Goal: Task Accomplishment & Management: Use online tool/utility

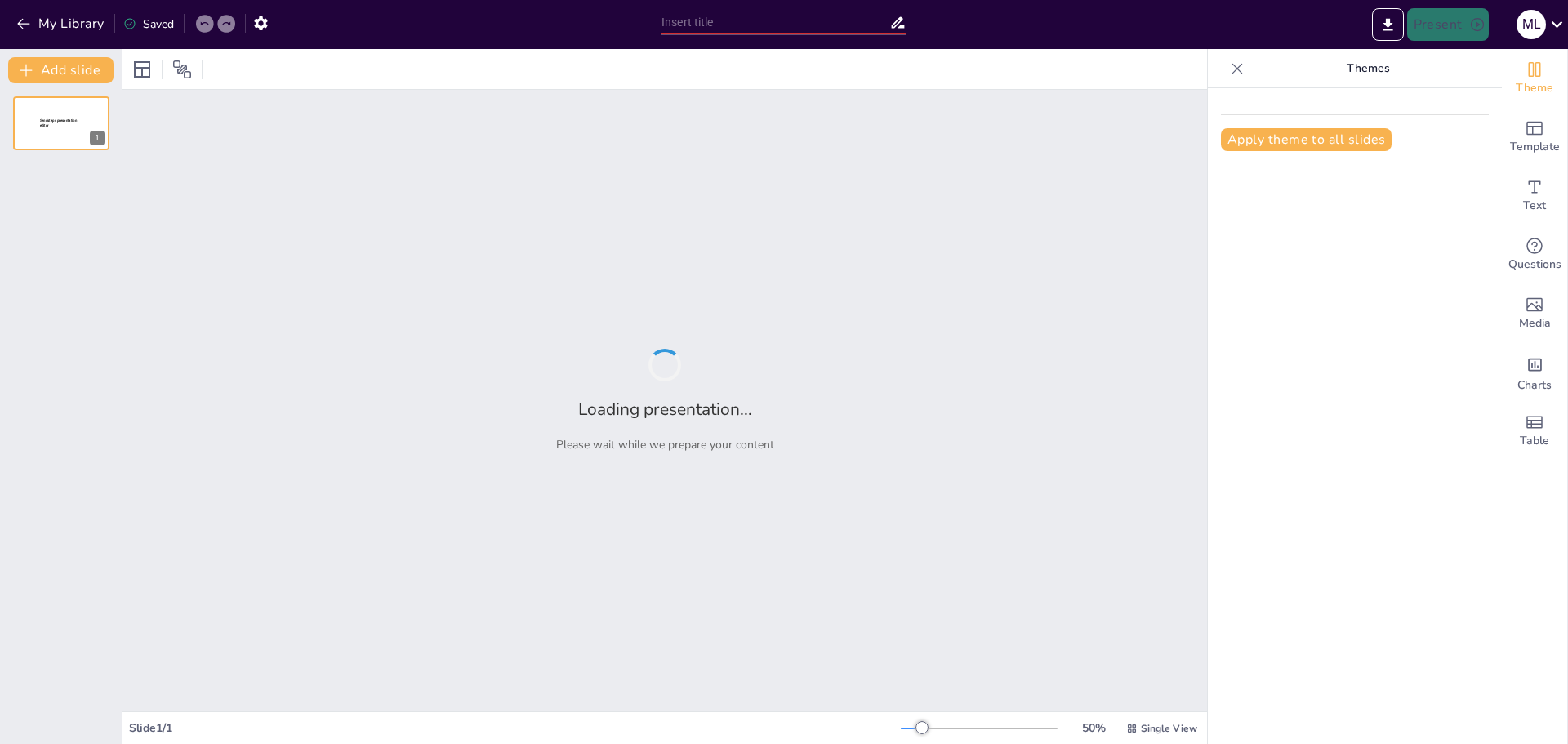
type input "Essential Payroll Tax Information"
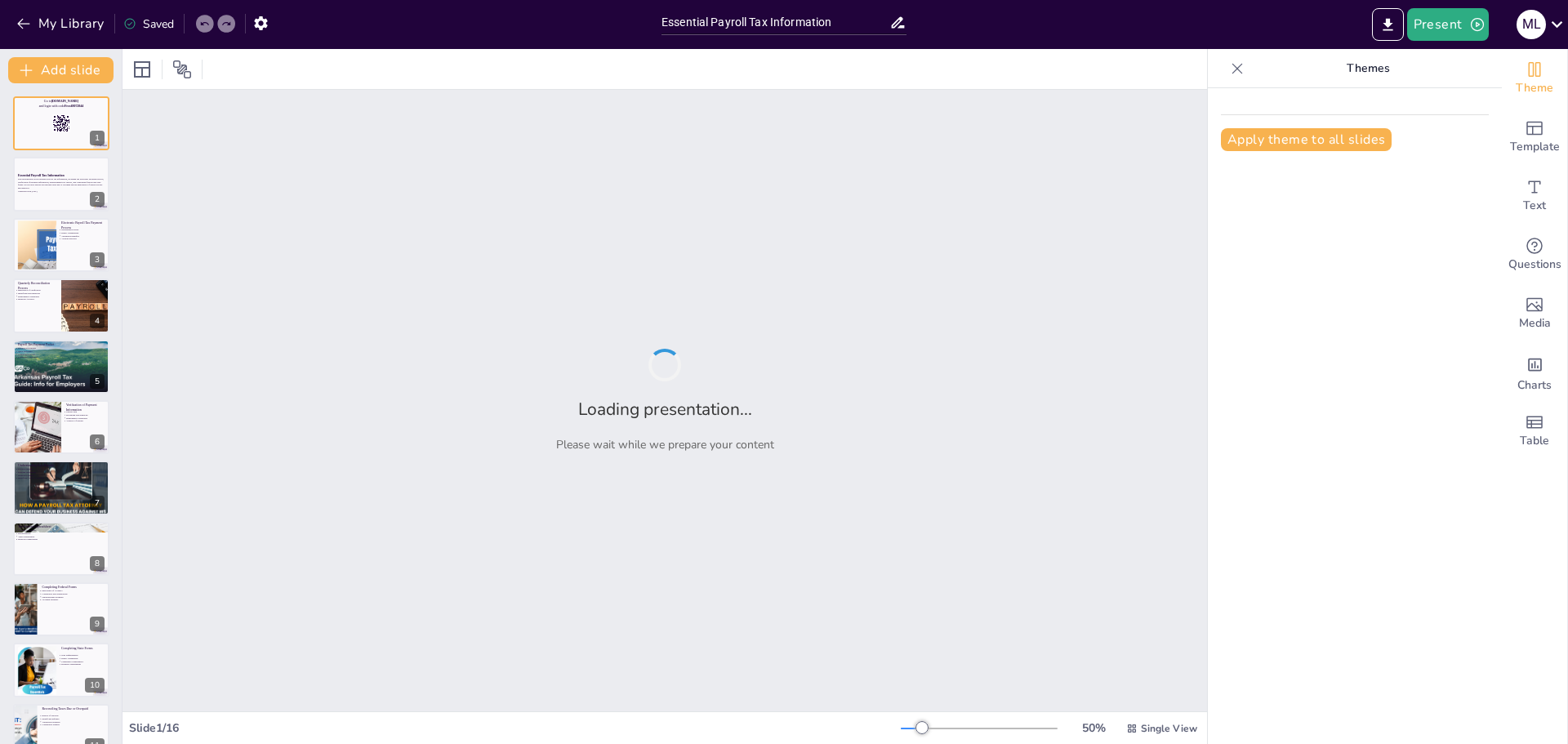
checkbox input "true"
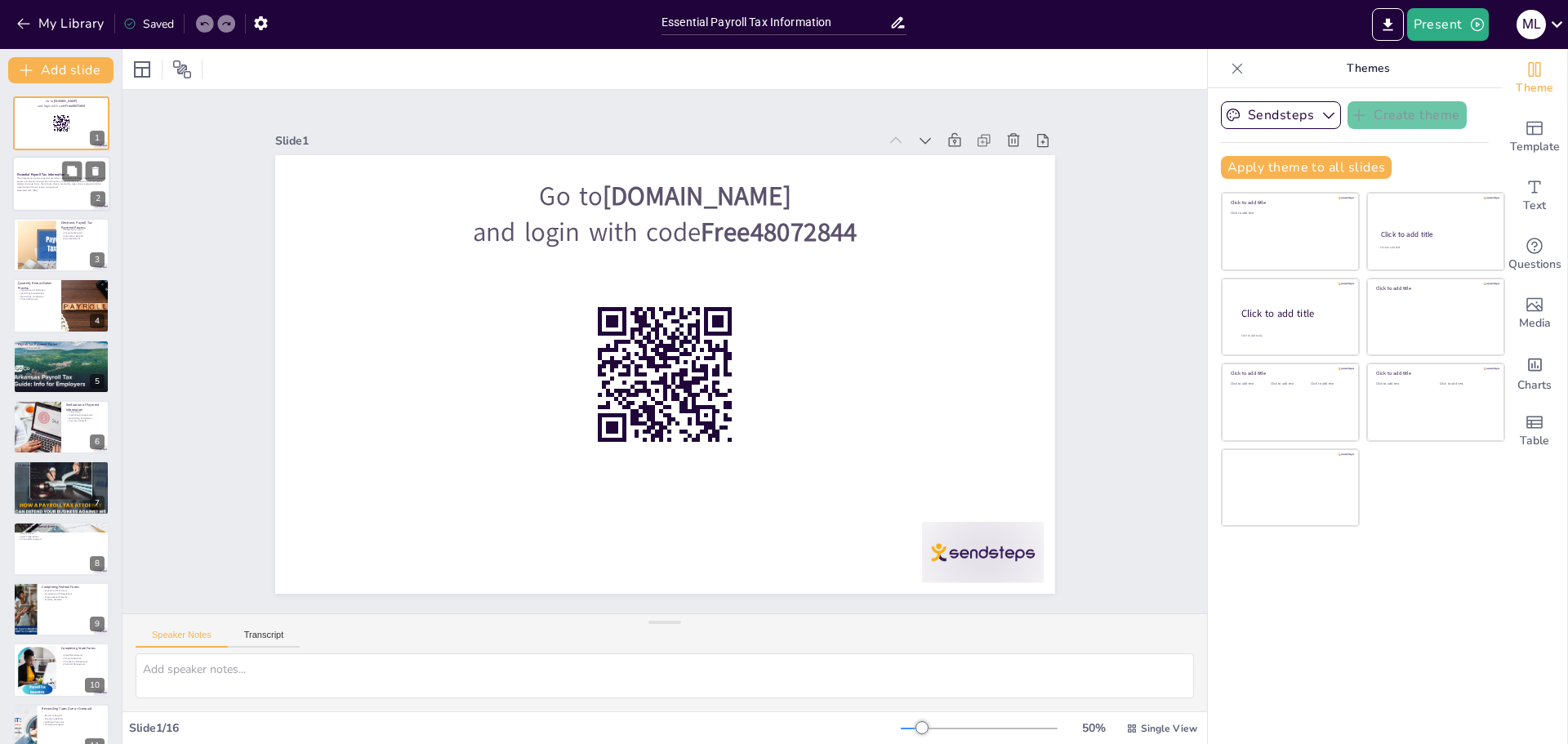
click at [31, 179] on p "This presentation covers essential payroll tax information, including the elect…" at bounding box center [61, 184] width 88 height 12
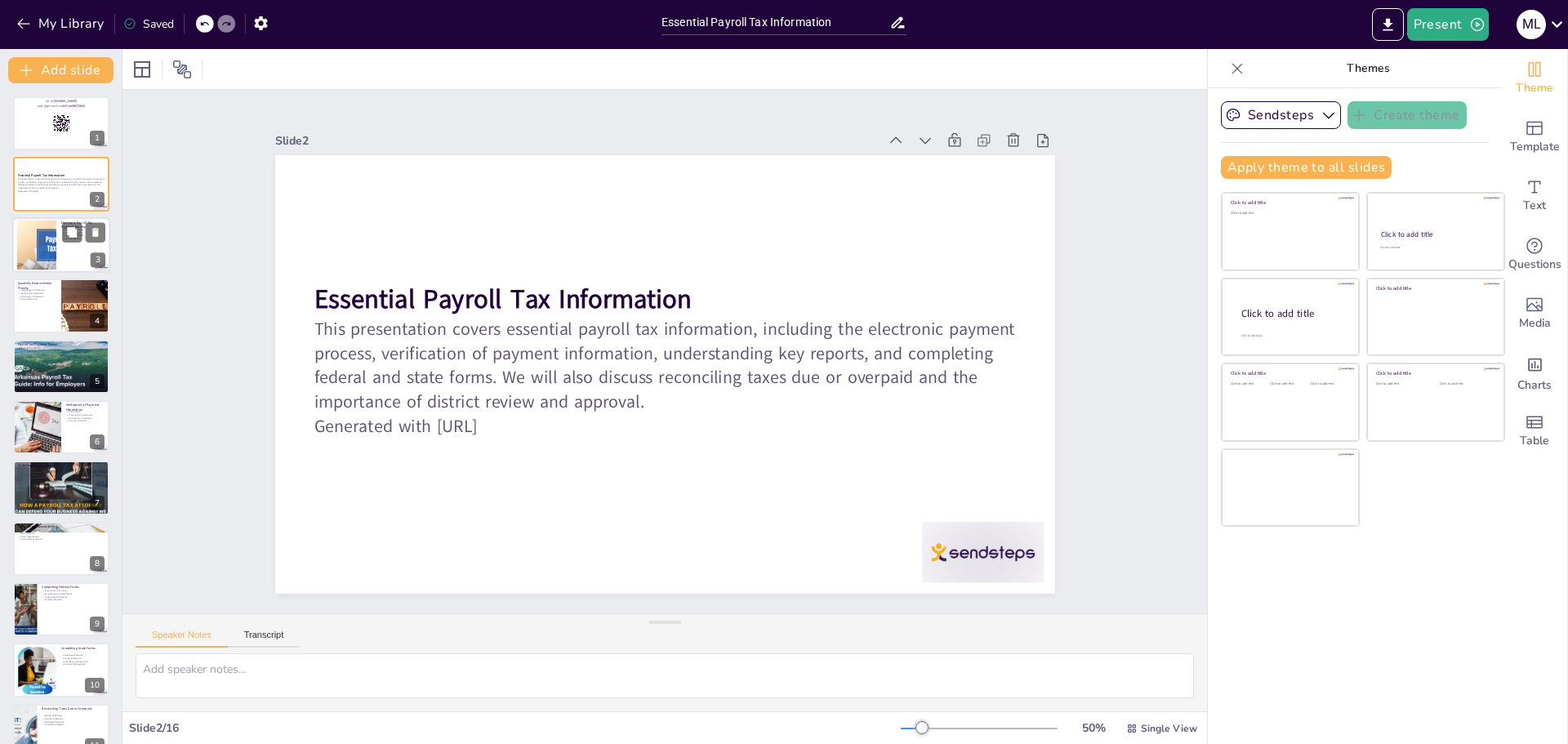
checkbox input "true"
click at [31, 230] on div at bounding box center [37, 244] width 89 height 50
type textarea "Streamlining the electronic payroll tax payment process enhances efficiency, re…"
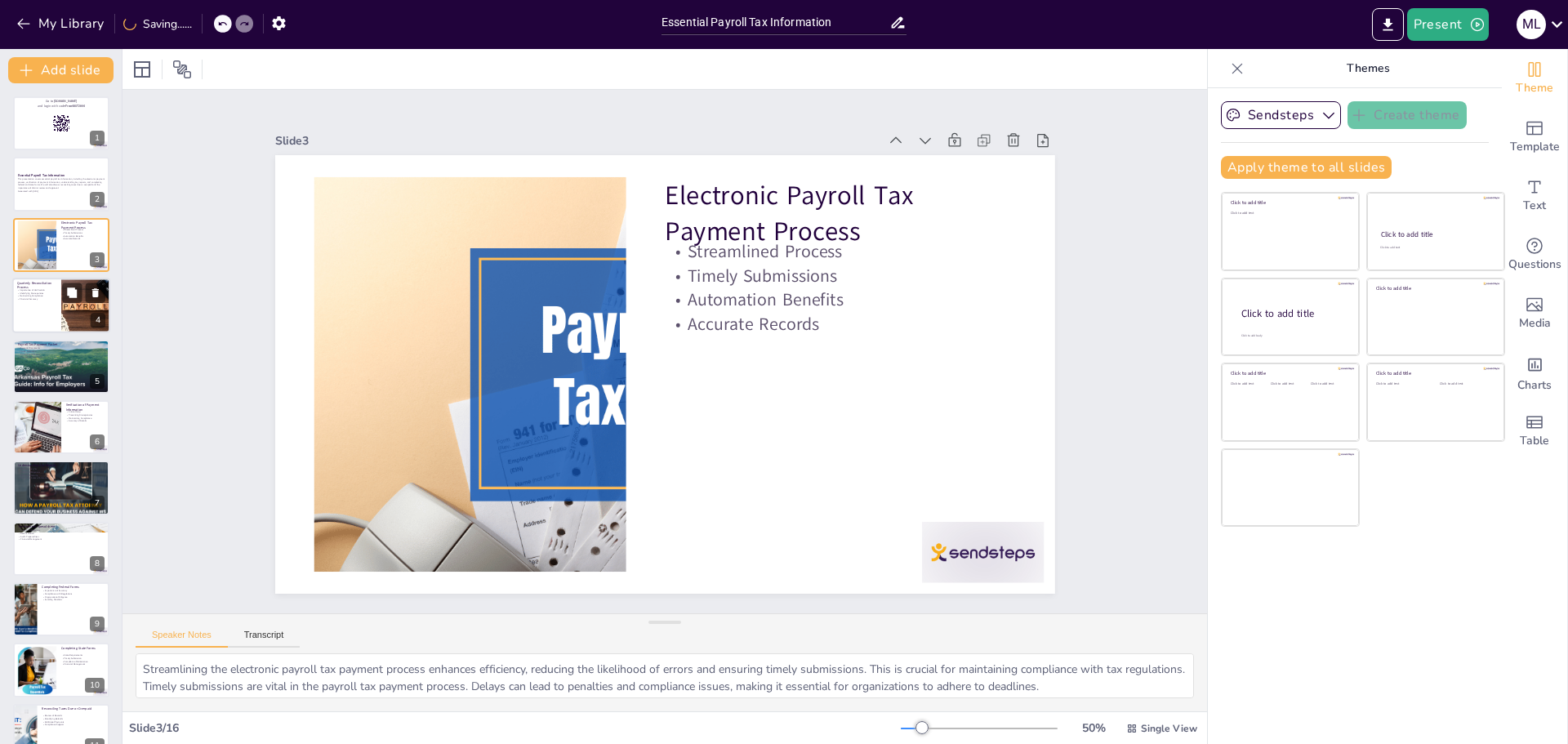
checkbox input "true"
click at [36, 298] on p "Financial Accuracy" at bounding box center [37, 300] width 39 height 3
type textarea "Verification is a key component of the quarterly reconciliation process. Ensuri…"
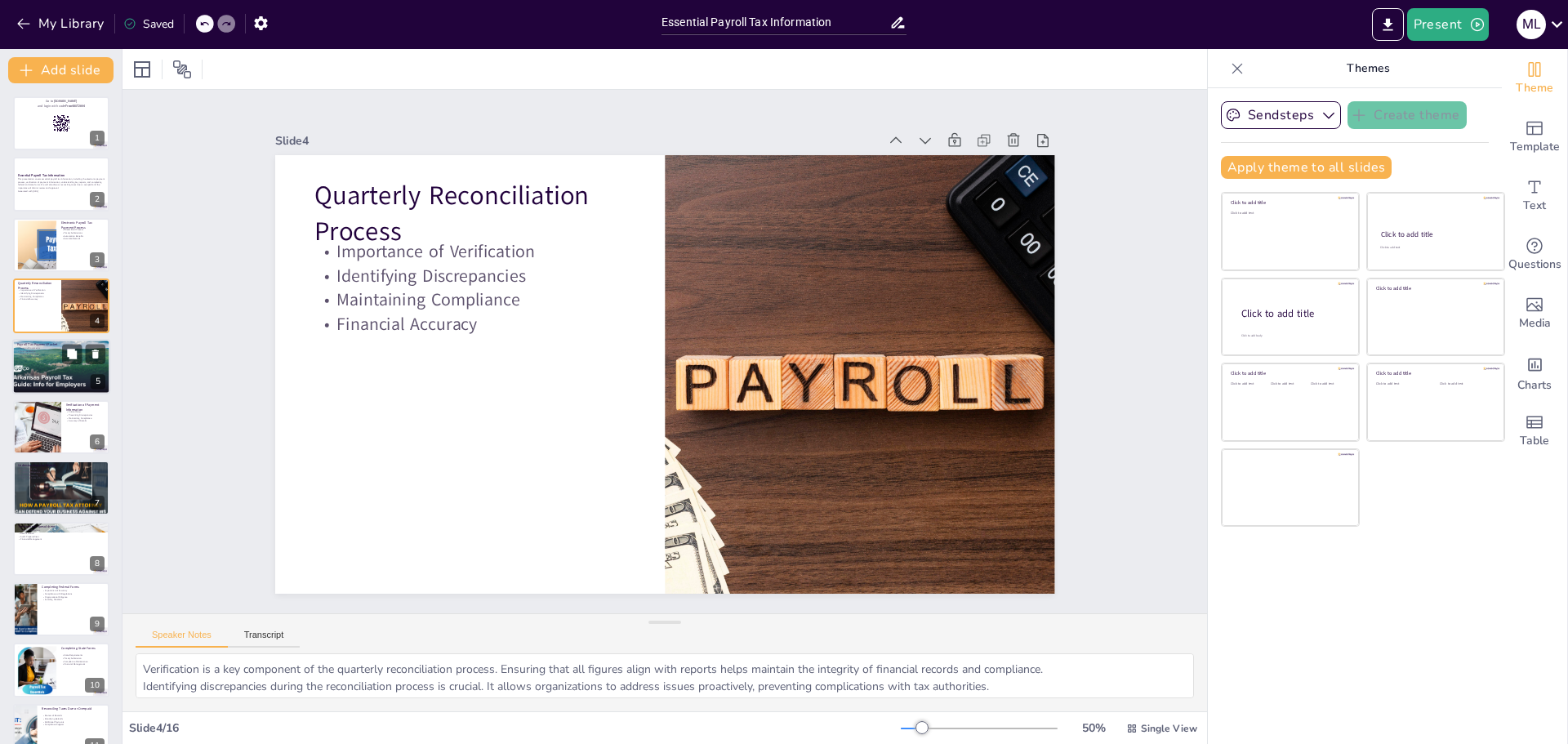
checkbox input "true"
click at [57, 349] on p "Quick Reference" at bounding box center [61, 351] width 88 height 3
type textarea "The payroll tax payment packet includes essential documents that help organize …"
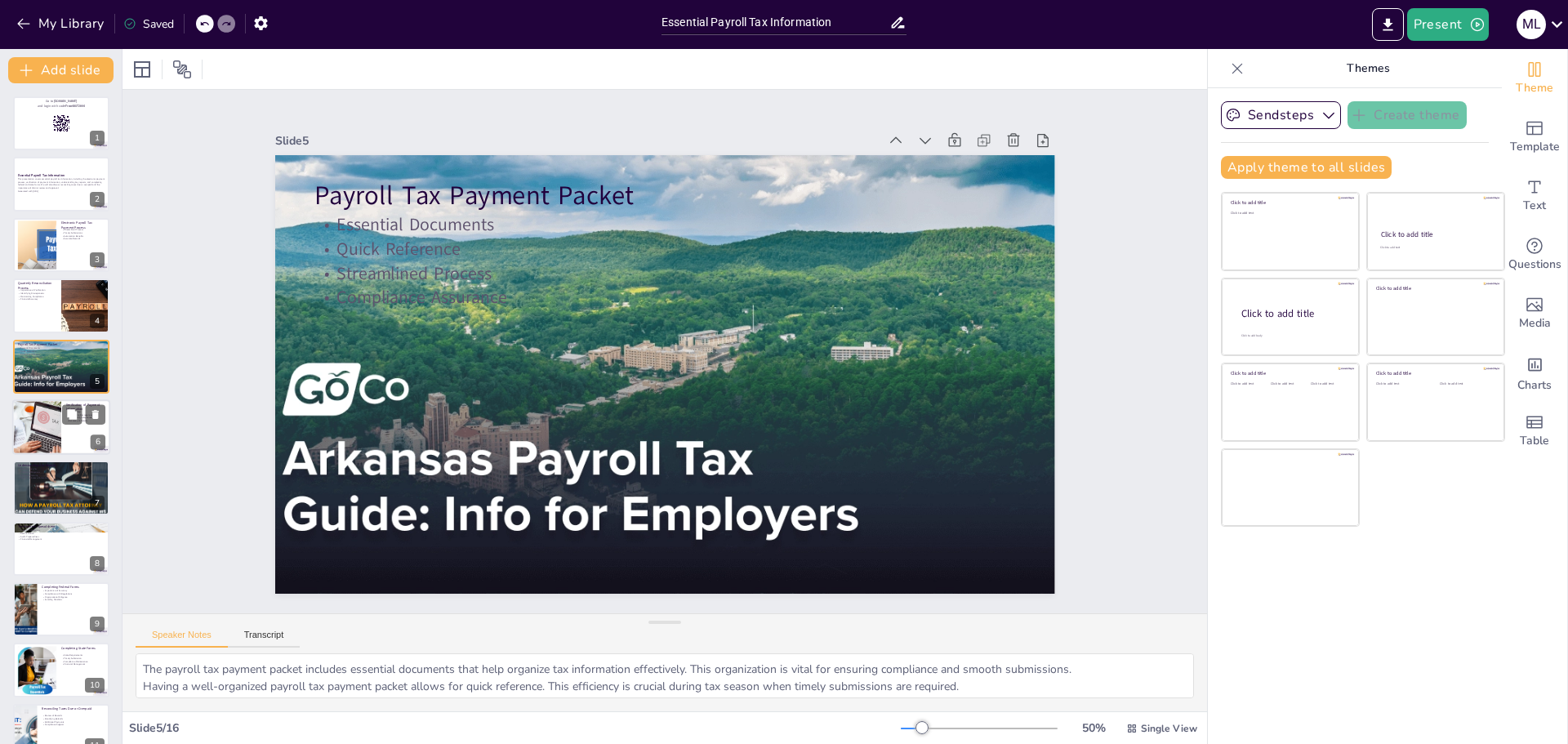
checkbox input "true"
click at [29, 442] on div at bounding box center [36, 427] width 82 height 55
type textarea "Verification is a critical step in the payroll tax process, particularly for fe…"
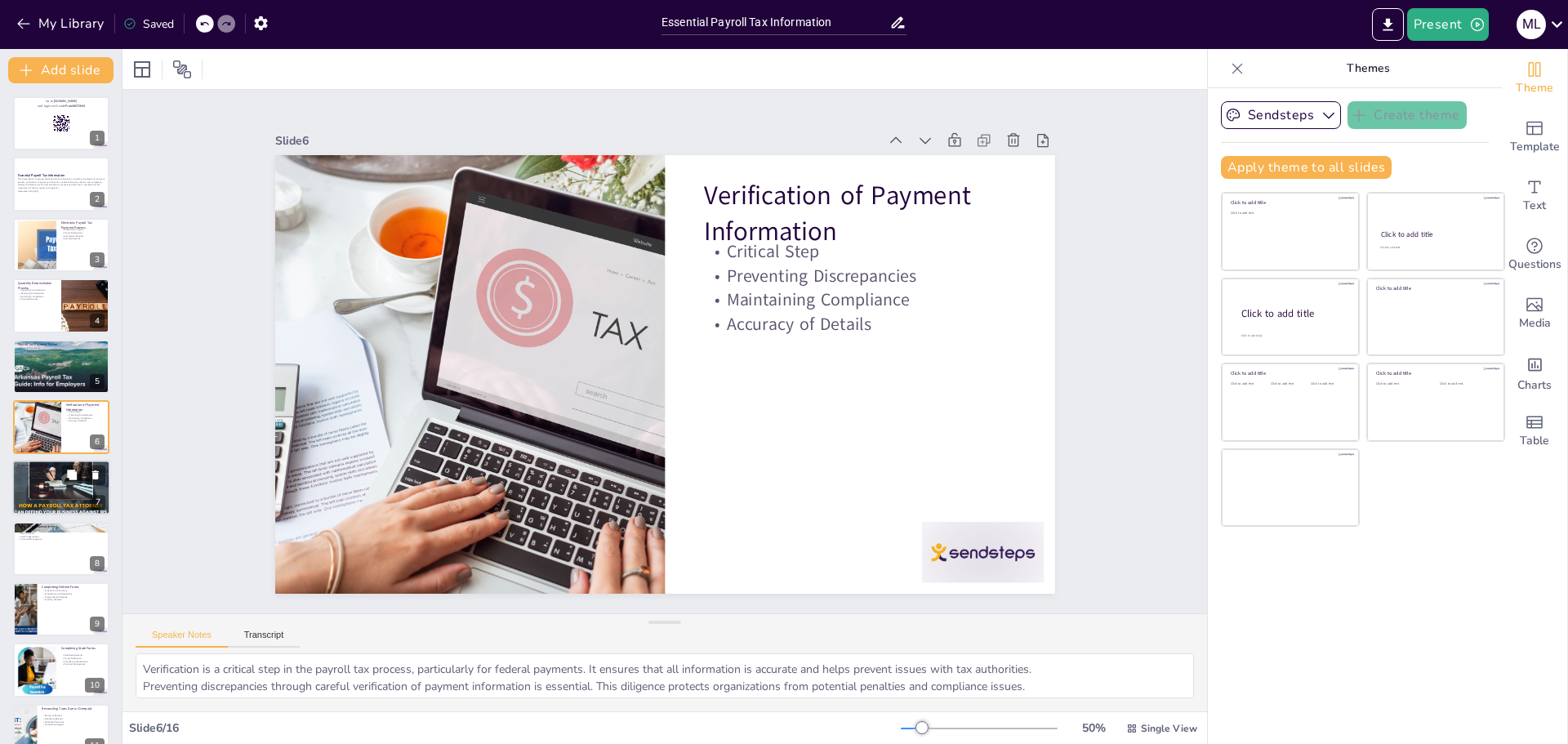
scroll to position [14, 0]
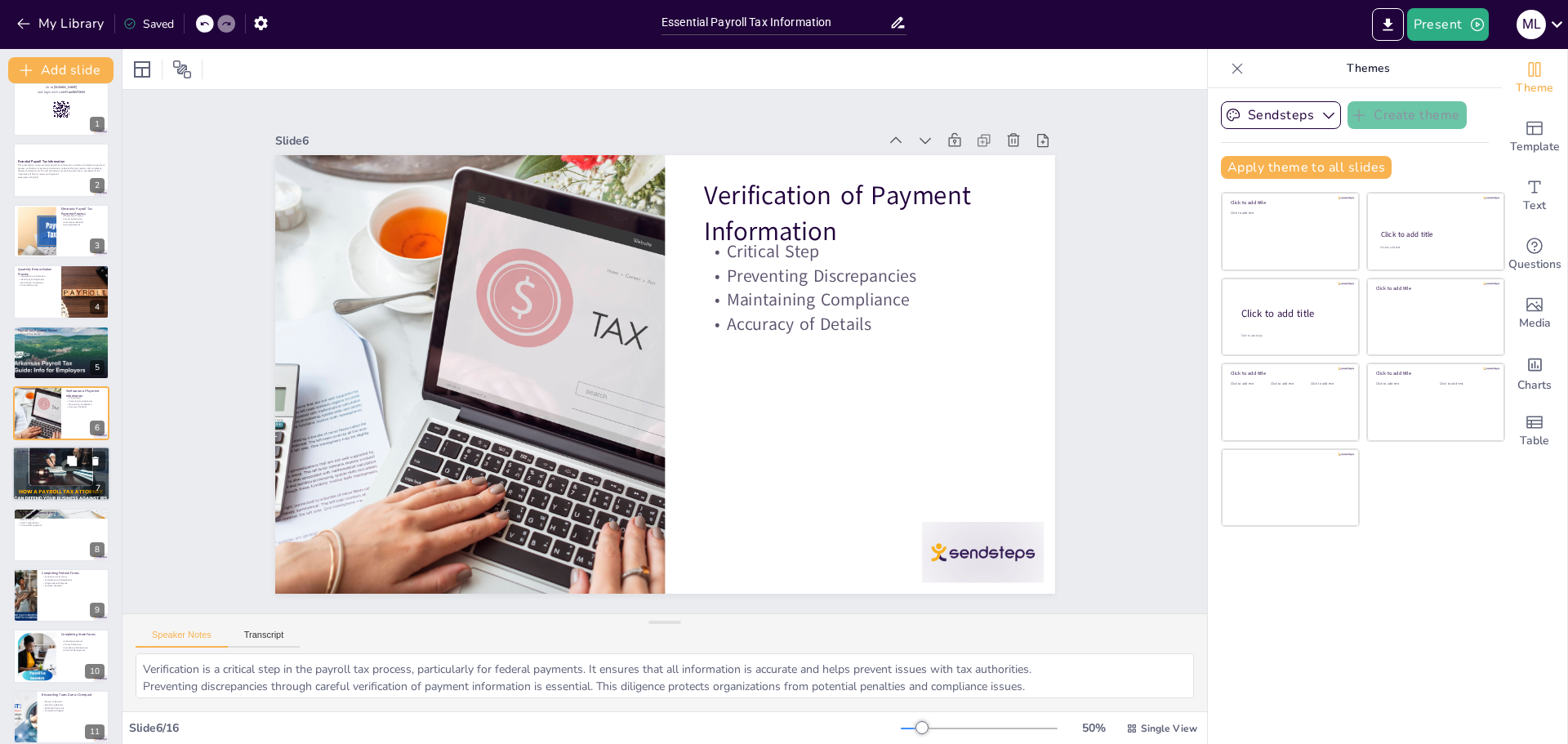
checkbox input "true"
click at [33, 485] on div at bounding box center [61, 474] width 98 height 82
type textarea "Key reports provide essential insights into payroll tax liabilities, enabling o…"
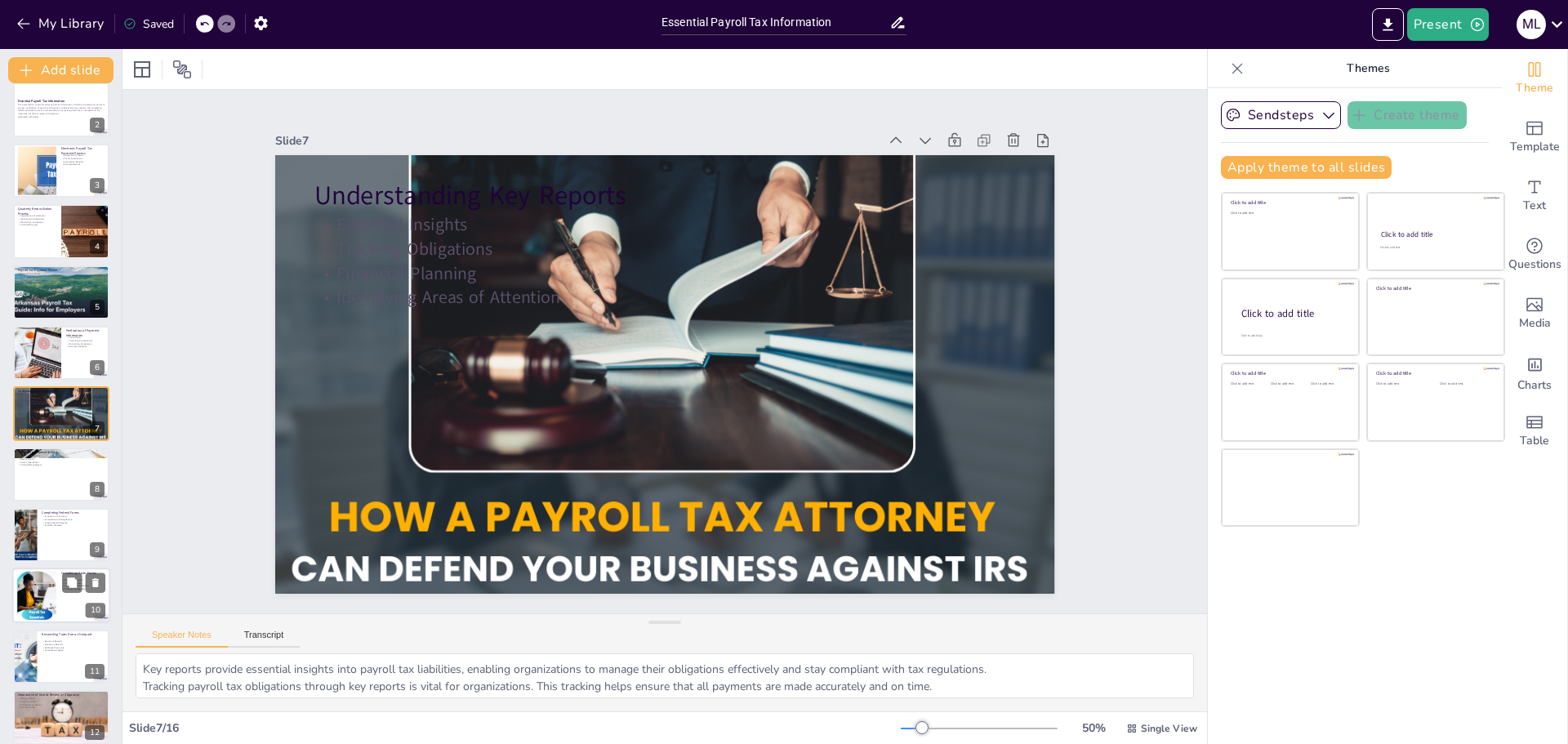
scroll to position [156, 0]
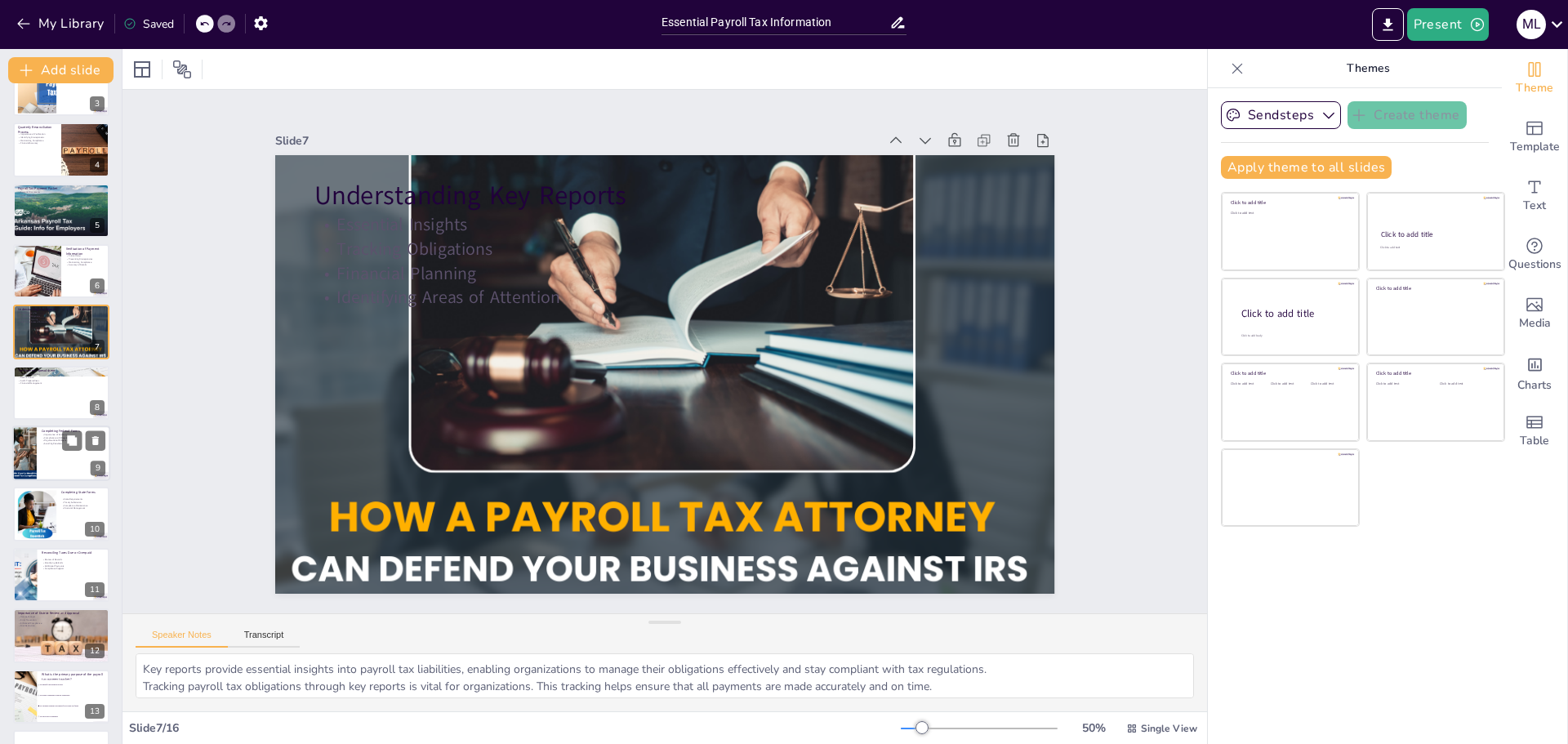
checkbox input "true"
click at [45, 455] on div at bounding box center [61, 453] width 98 height 55
type textarea "The importance of accuracy in completing federal forms cannot be overstated. Er…"
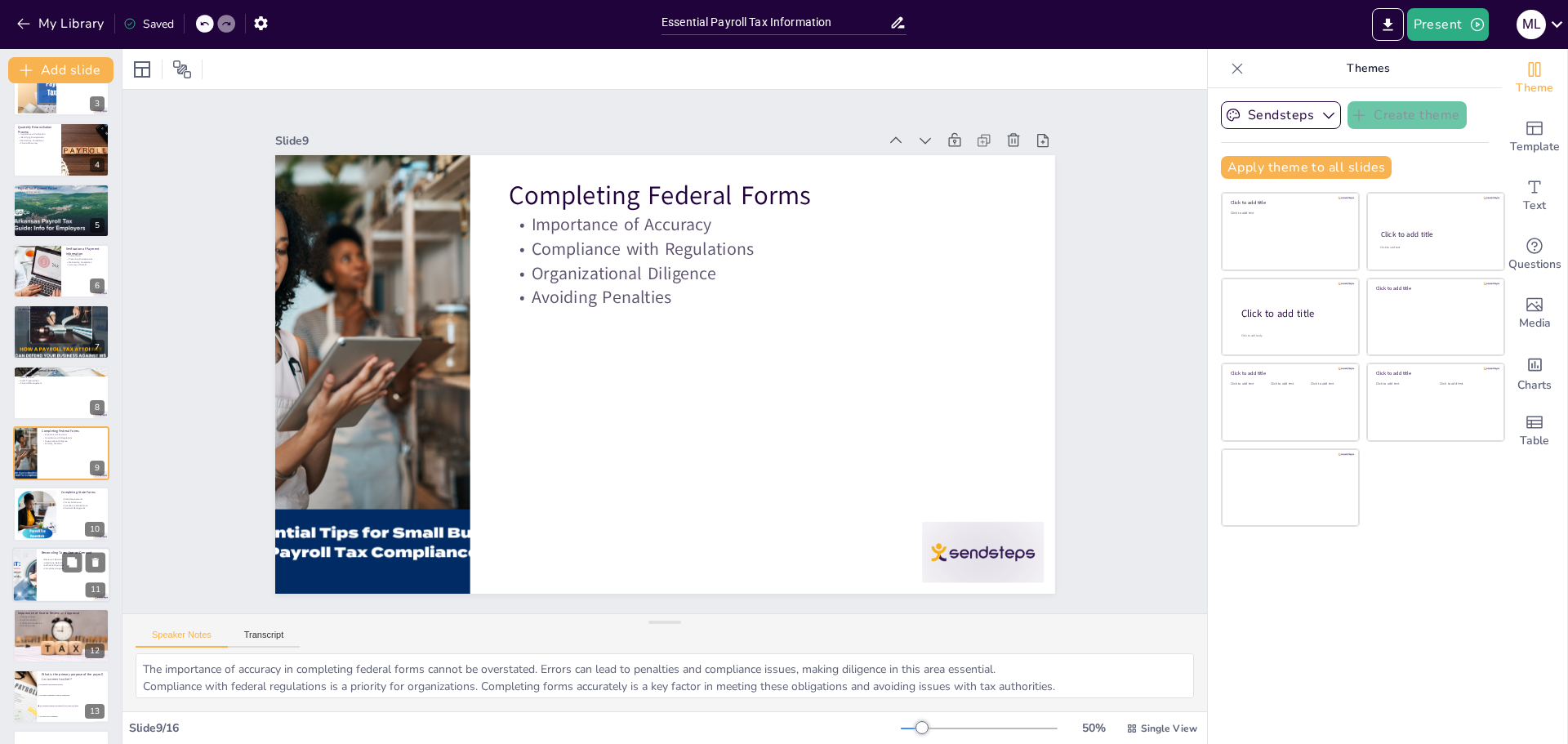
scroll to position [196, 0]
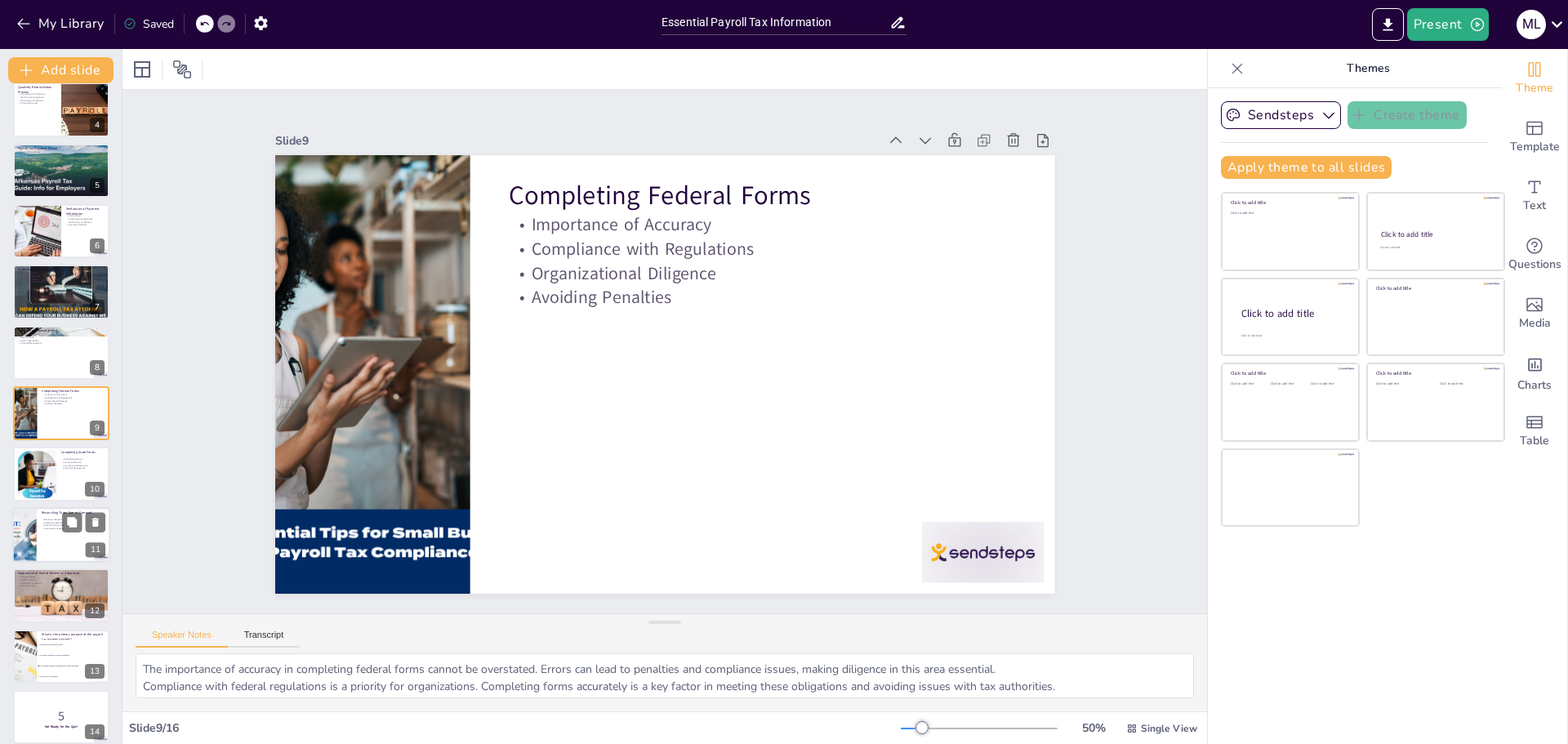
checkbox input "true"
click at [45, 512] on p "Reconciling Taxes Due or Overpaid" at bounding box center [73, 512] width 64 height 5
type textarea "Reviewing payment records is a critical step in reconciling taxes due or overpa…"
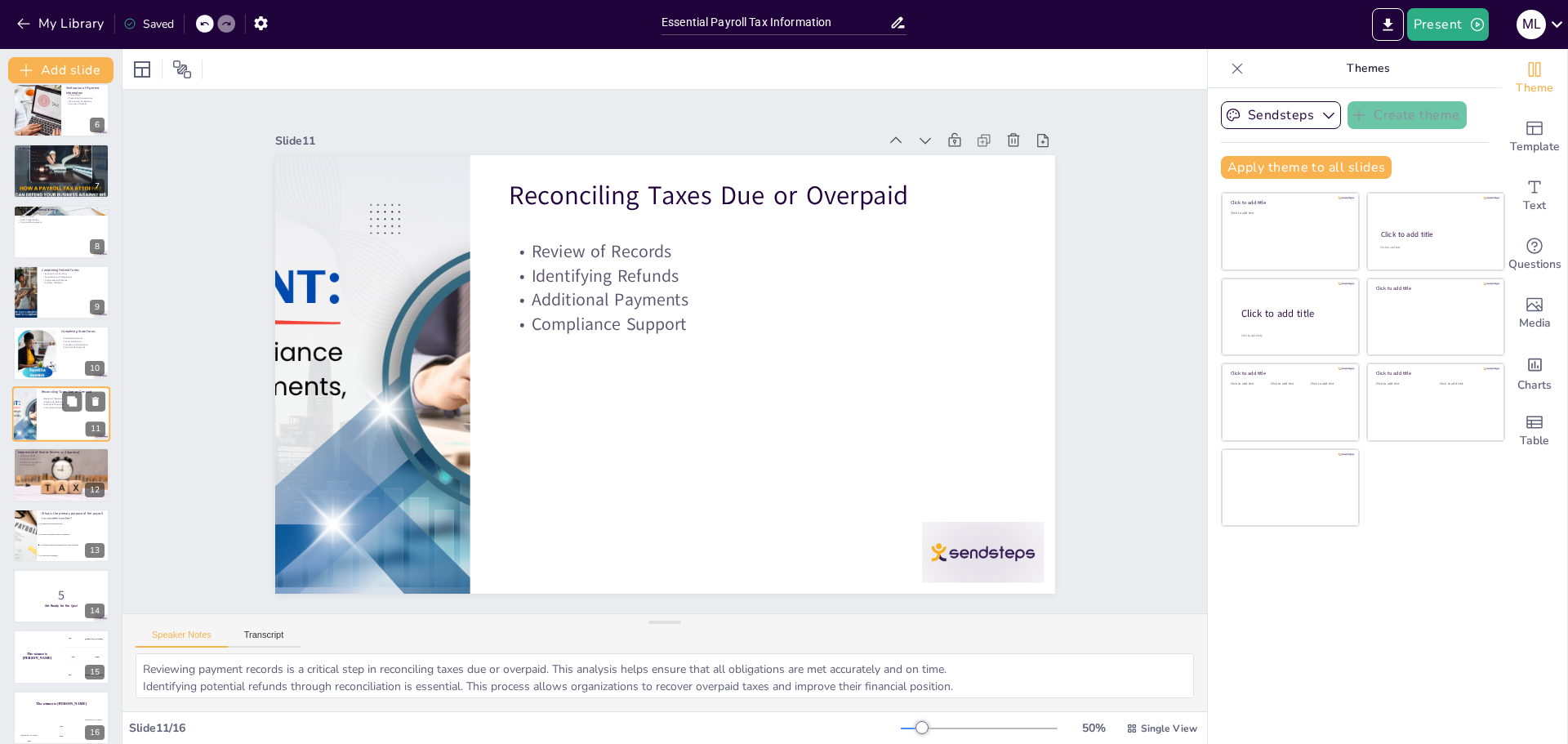
scroll to position [330, 0]
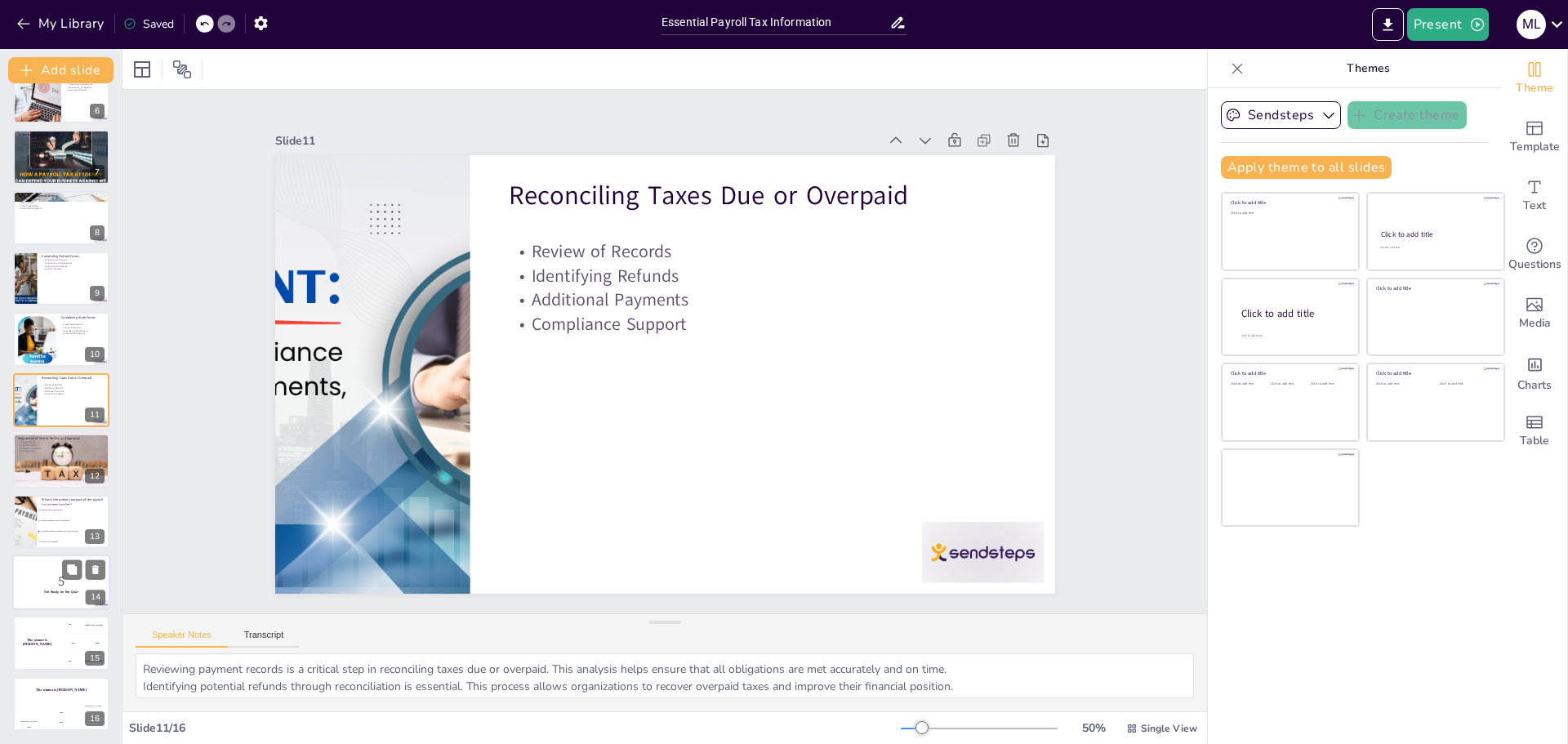
checkbox input "true"
click at [49, 586] on p "5" at bounding box center [61, 581] width 88 height 18
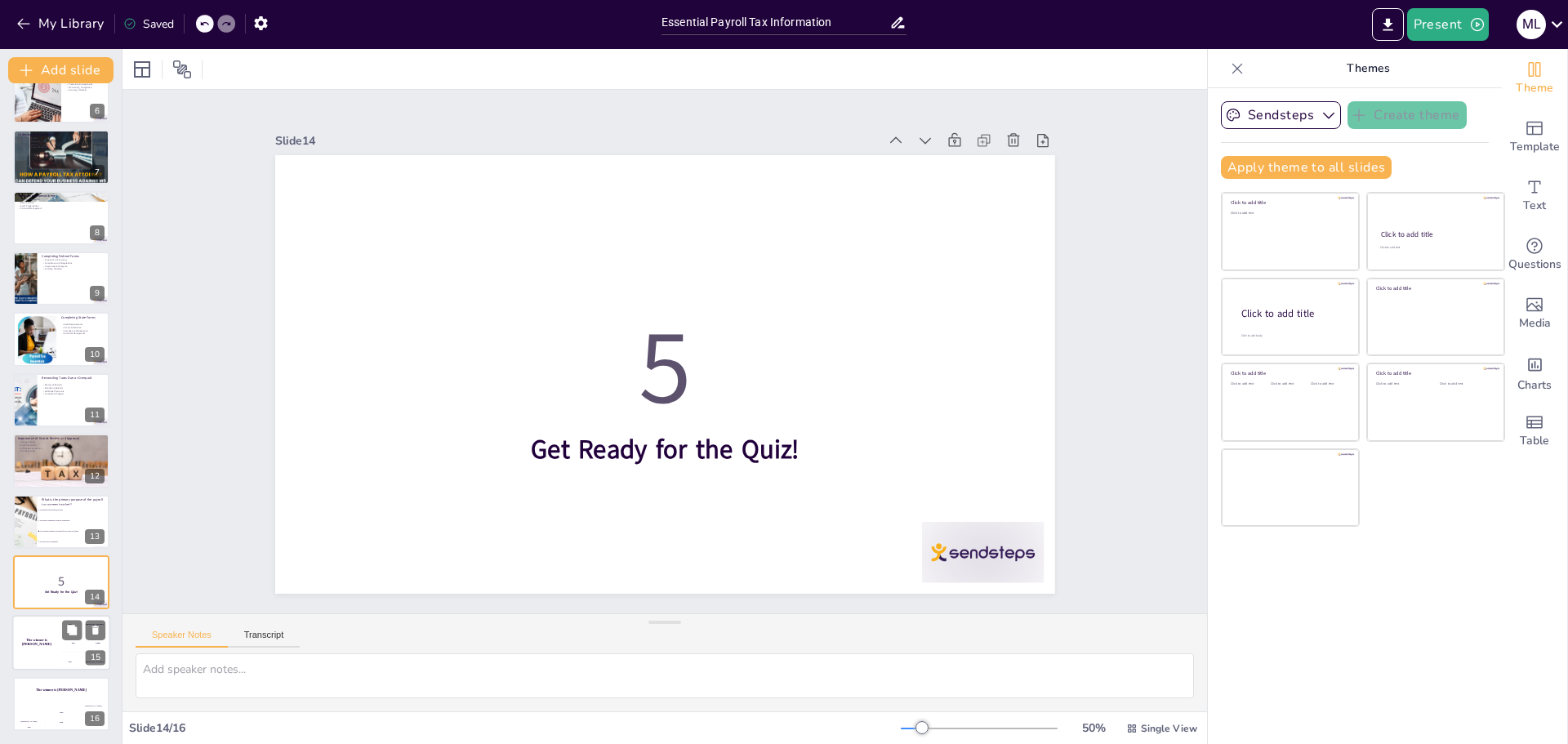
click at [46, 642] on h4 "The winner is [PERSON_NAME]" at bounding box center [37, 642] width 49 height 8
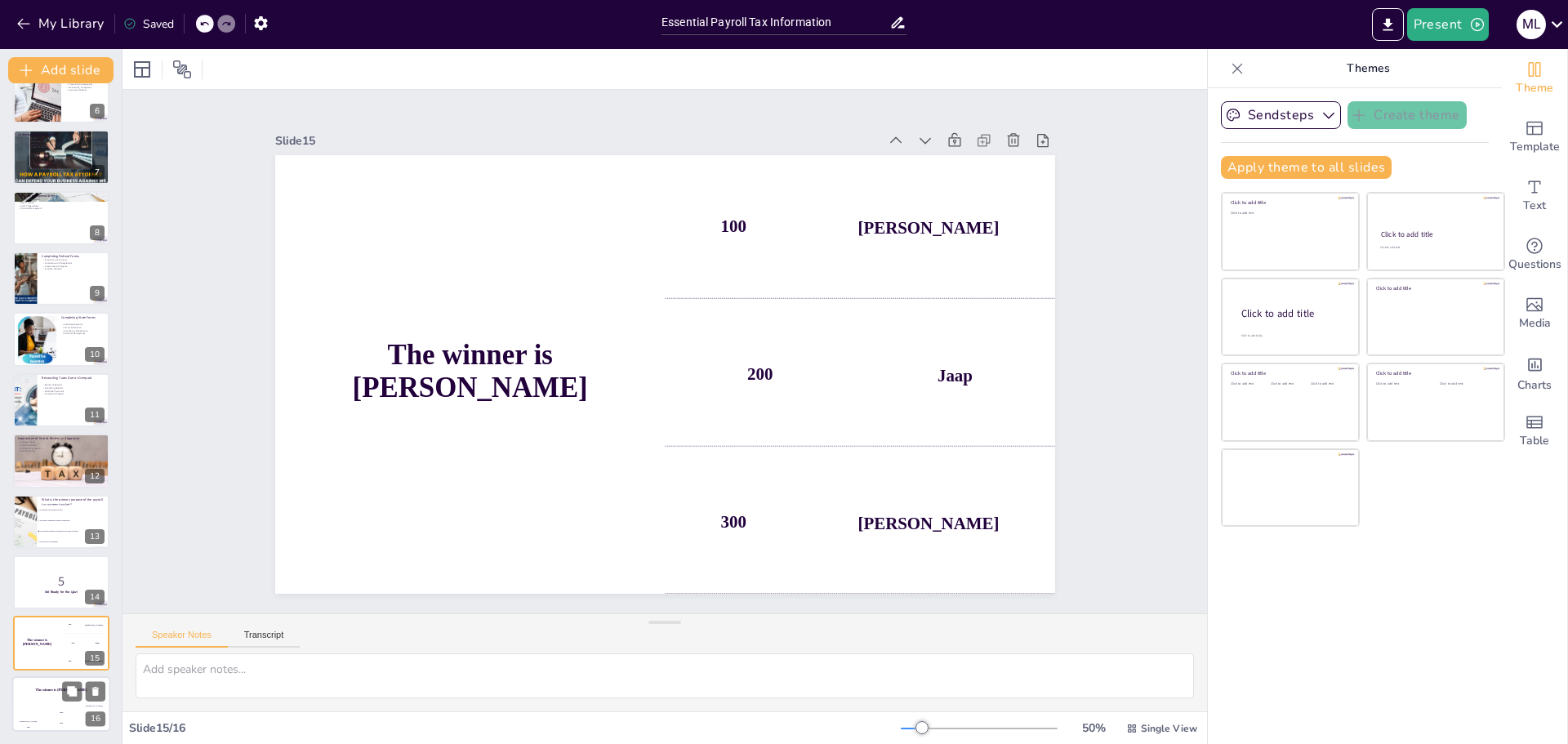
click at [54, 687] on h4 "The winner is [PERSON_NAME]" at bounding box center [61, 689] width 98 height 4
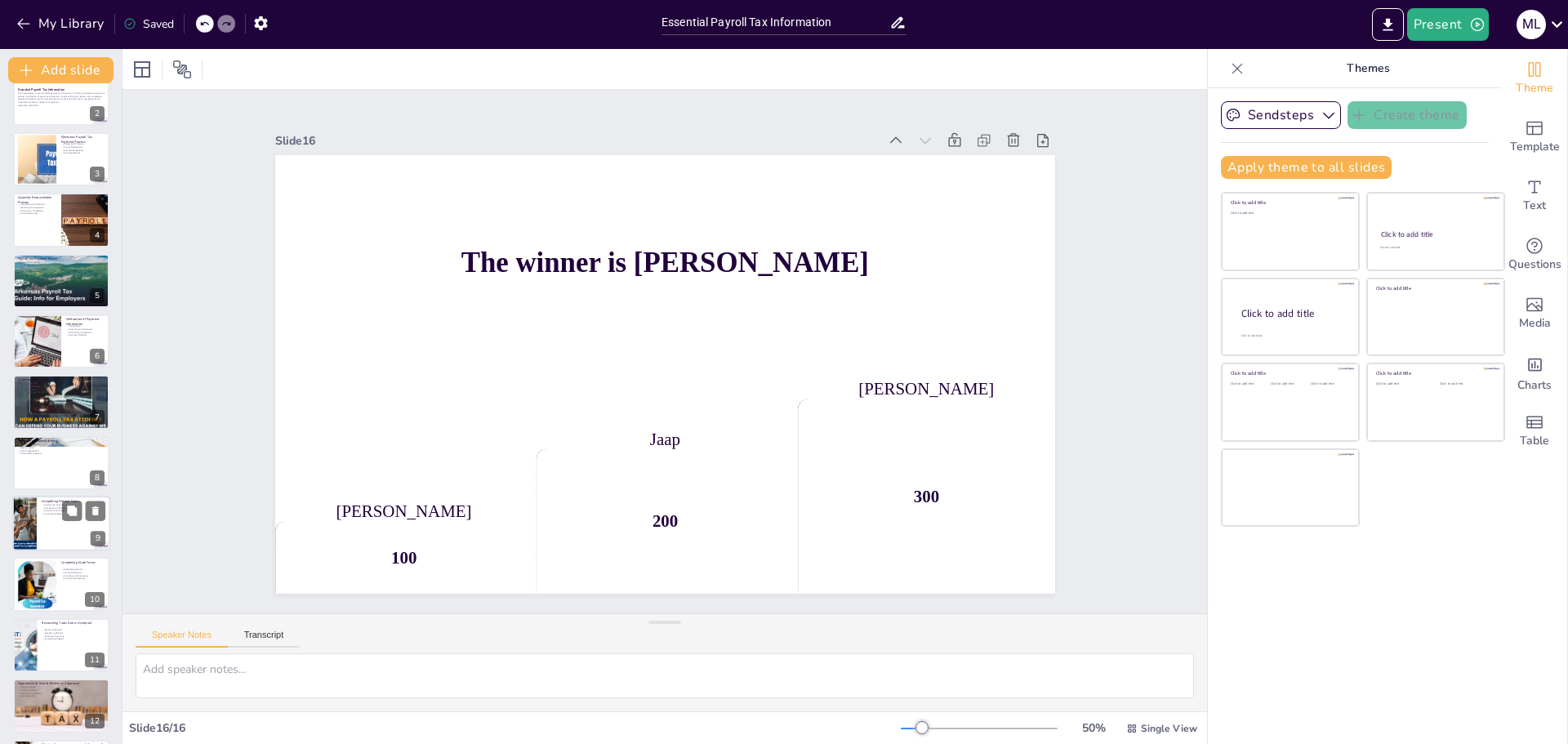
scroll to position [0, 0]
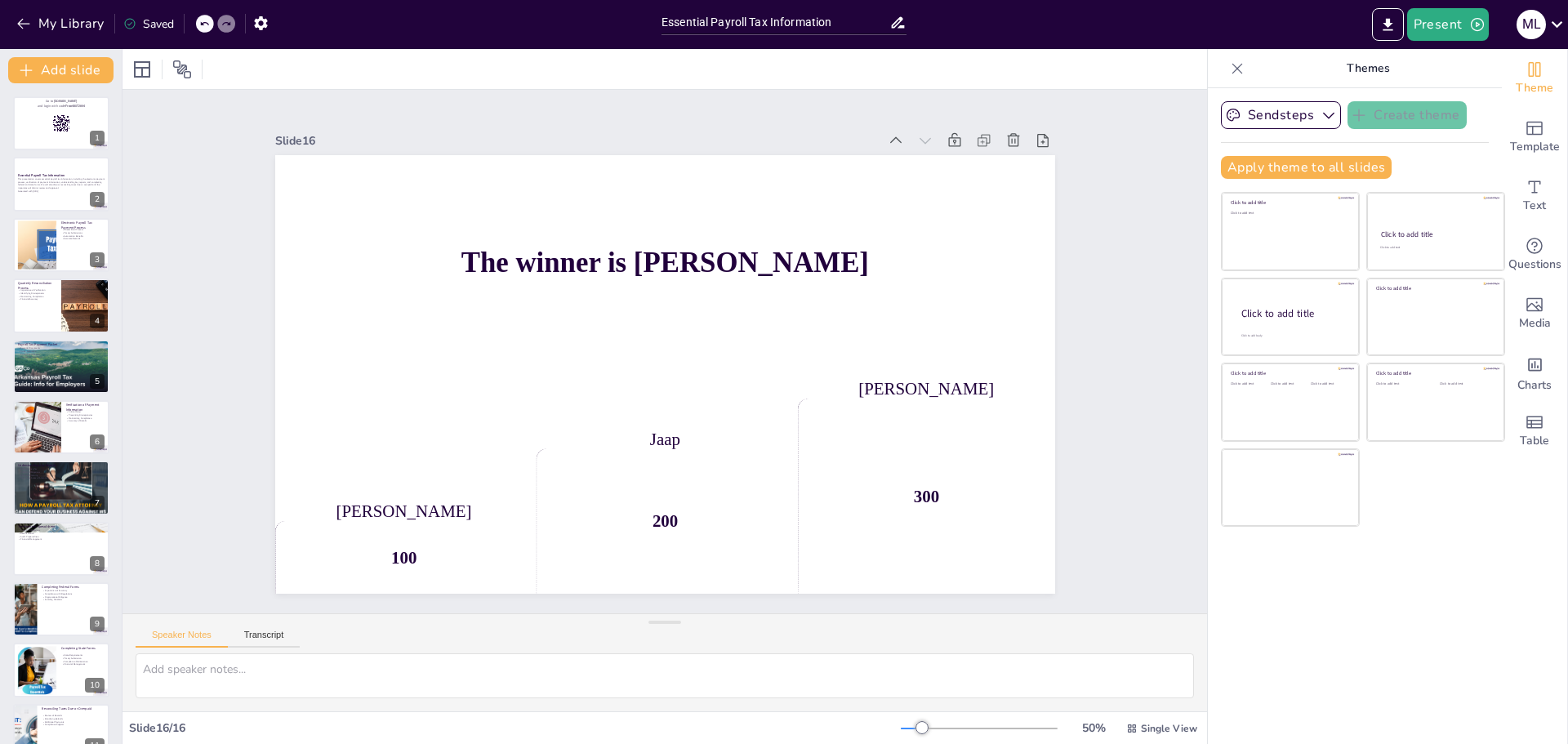
checkbox input "true"
click at [57, 22] on button "My Library" at bounding box center [61, 24] width 99 height 26
